Goal: Task Accomplishment & Management: Manage account settings

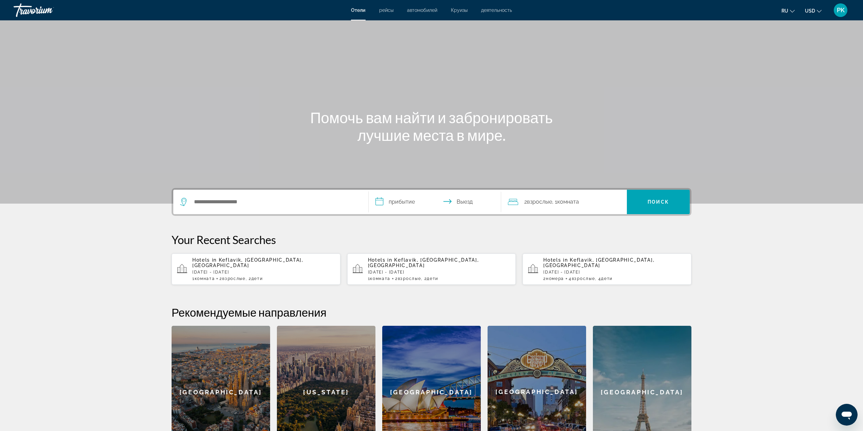
click at [839, 11] on span "PK" at bounding box center [841, 10] width 8 height 7
click at [805, 61] on link "Мой счет" at bounding box center [796, 65] width 28 height 9
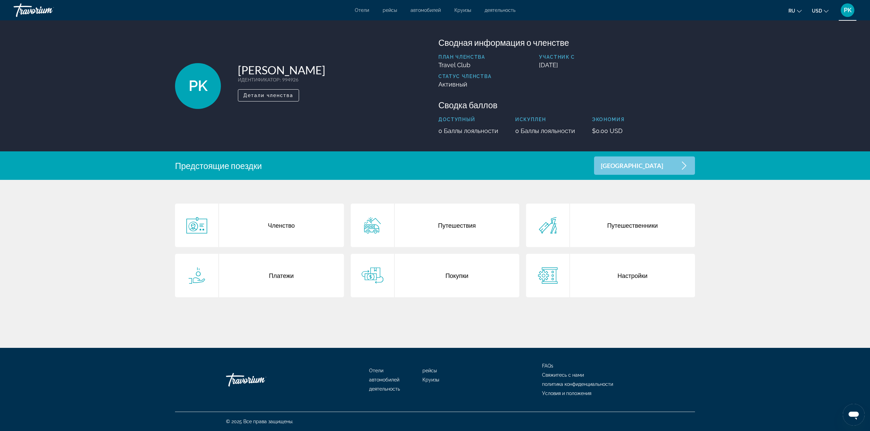
click at [457, 279] on div "Покупки" at bounding box center [456, 275] width 125 height 43
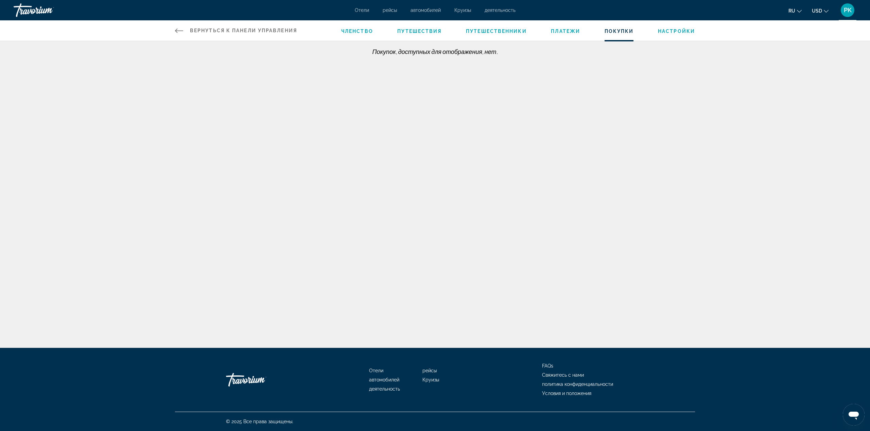
click at [852, 8] on div "PK" at bounding box center [848, 10] width 14 height 14
click at [803, 63] on link "Мой счет" at bounding box center [803, 65] width 28 height 9
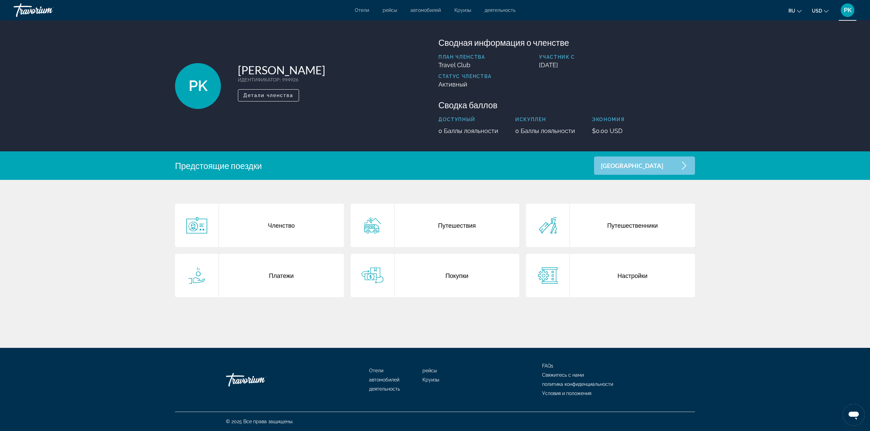
click at [461, 226] on div "Путешествия" at bounding box center [456, 225] width 125 height 43
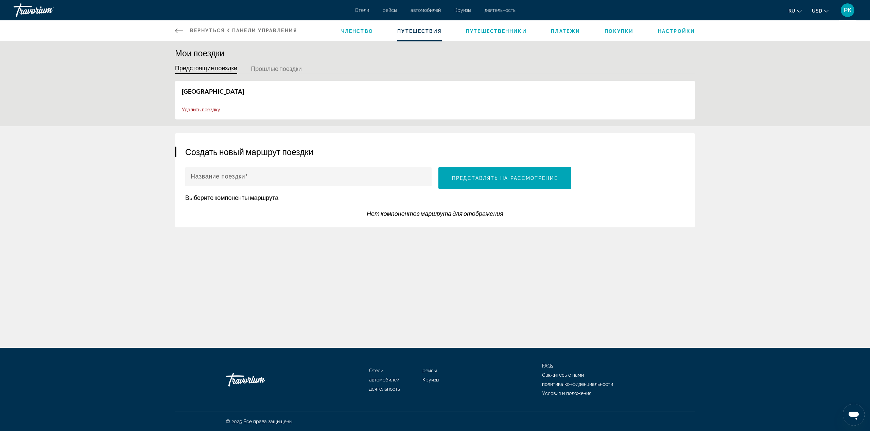
click at [844, 13] on span "PK" at bounding box center [848, 10] width 8 height 7
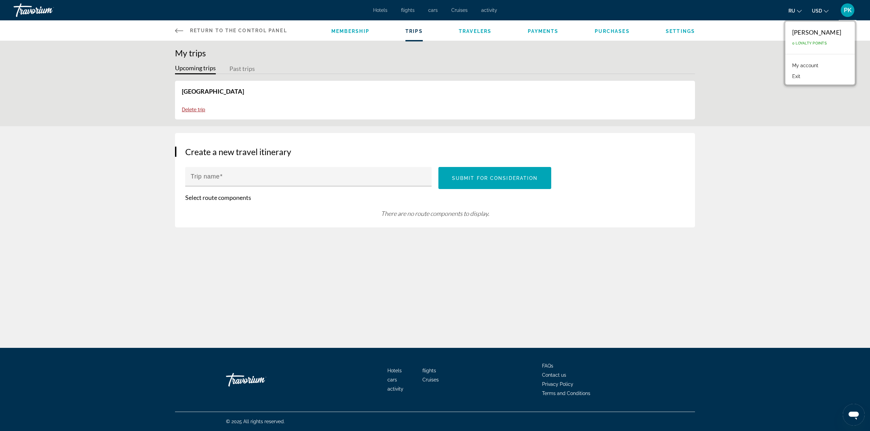
click at [783, 92] on div "My trips Upcoming trips Past trips [GEOGRAPHIC_DATA] Delete trip There are no t…" at bounding box center [435, 83] width 870 height 85
click at [857, 10] on div "Hotels flights cars Cruises activity Hotels flights cars Cruises activity ru En…" at bounding box center [435, 10] width 870 height 18
click at [849, 13] on span "PK" at bounding box center [848, 10] width 8 height 7
click at [805, 68] on link "My account" at bounding box center [805, 65] width 33 height 9
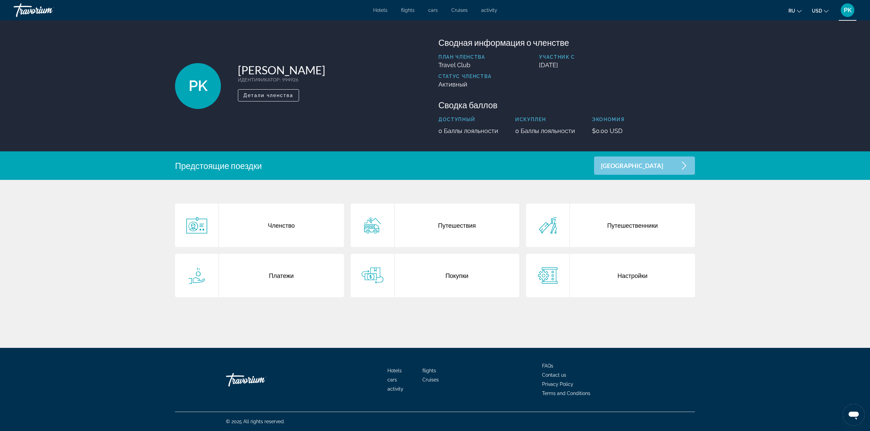
click at [756, 238] on div "PK [PERSON_NAME] ИДЕНТИФИКАТОР : 994926 Второстепенный член Детали членства Сво…" at bounding box center [435, 174] width 870 height 308
click at [458, 275] on div "Покупки" at bounding box center [456, 275] width 125 height 43
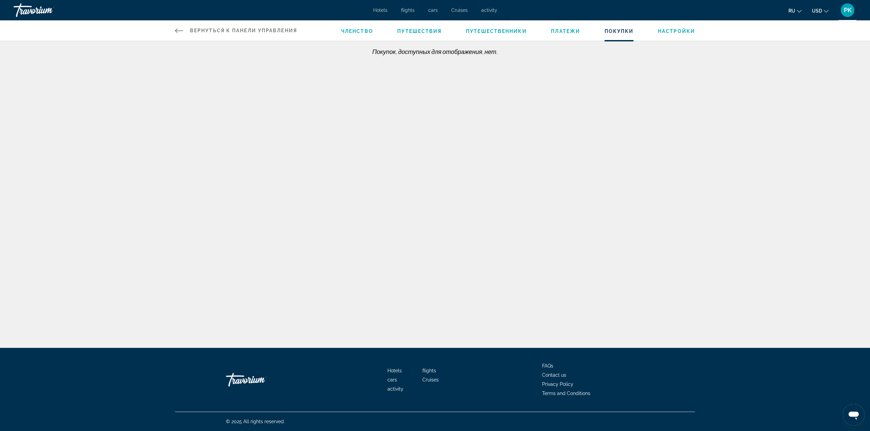
click at [566, 27] on div "Членство Путешествия Путешественники Платежи Покупки Настройки" at bounding box center [518, 30] width 354 height 20
click at [566, 28] on li "Платежи" at bounding box center [565, 30] width 29 height 7
click at [564, 31] on span "Платежи" at bounding box center [565, 31] width 29 height 5
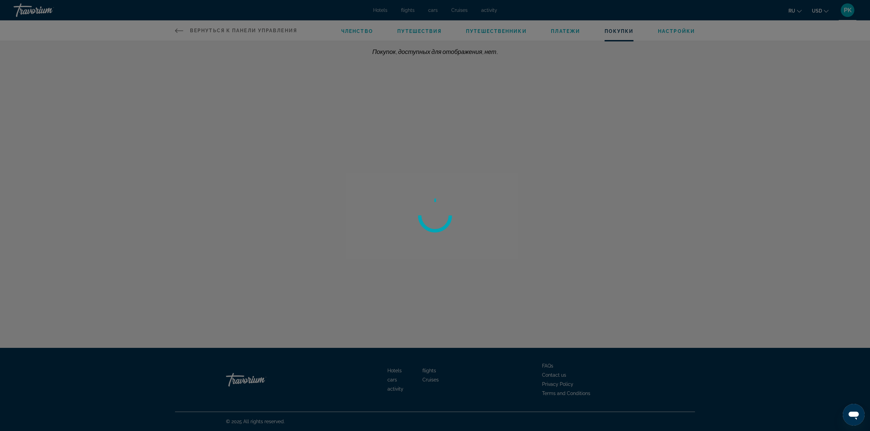
click at [793, 67] on div at bounding box center [435, 215] width 870 height 431
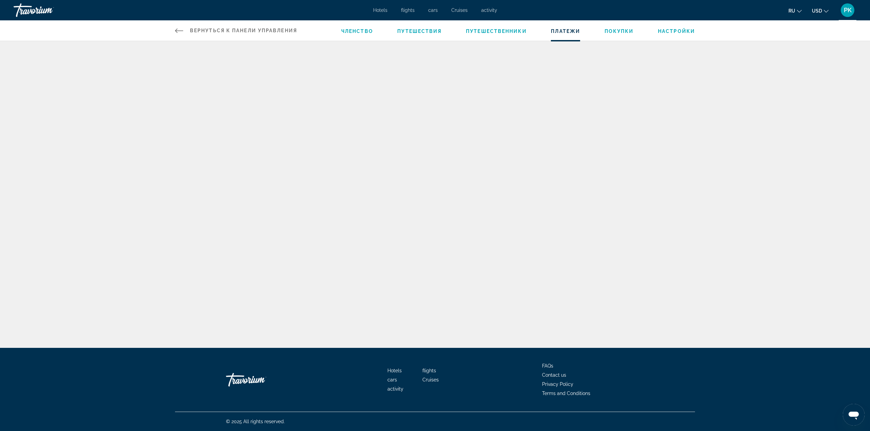
click at [794, 11] on span "ru" at bounding box center [791, 10] width 7 height 5
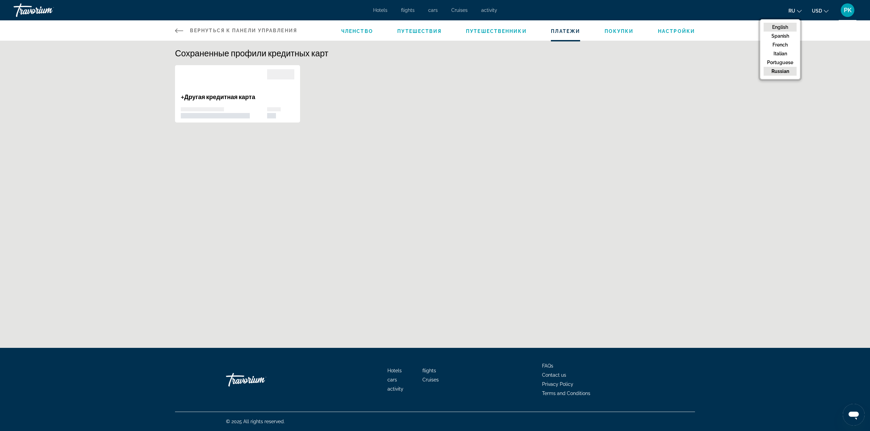
click at [780, 29] on button "English" at bounding box center [779, 27] width 33 height 9
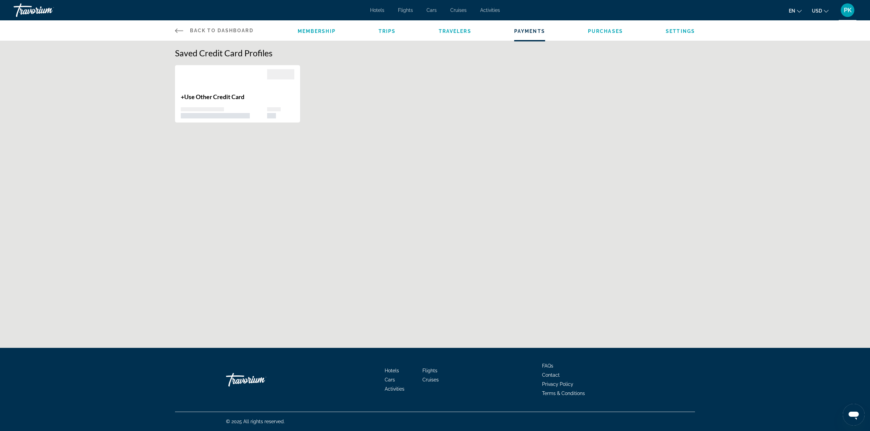
click at [389, 31] on span "Trips" at bounding box center [386, 31] width 17 height 5
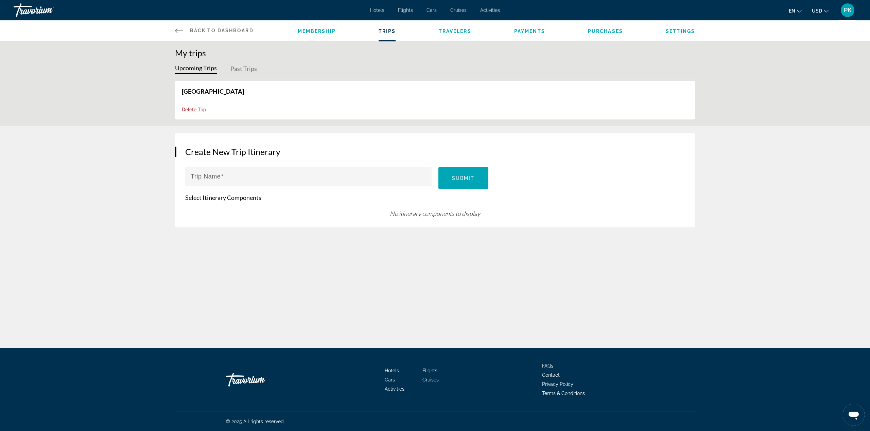
click at [242, 71] on button "Past Trips" at bounding box center [243, 69] width 27 height 11
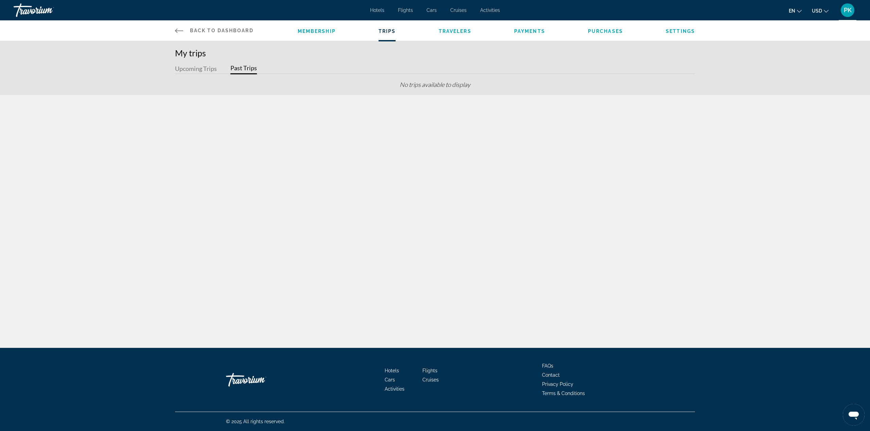
click at [206, 70] on button "Upcoming Trips" at bounding box center [196, 69] width 42 height 11
